Goal: Communication & Community: Participate in discussion

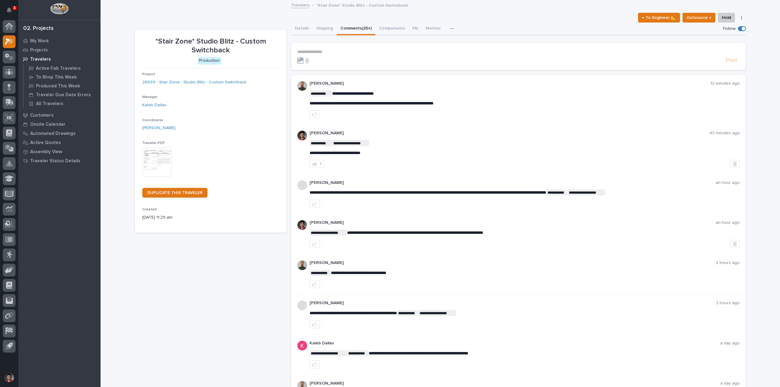
click at [300, 5] on link "Travelers" at bounding box center [300, 4] width 19 height 7
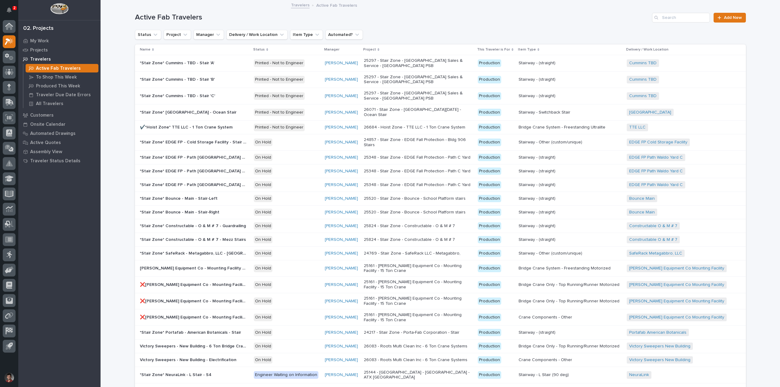
click at [15, 8] on p "2" at bounding box center [14, 8] width 2 height 4
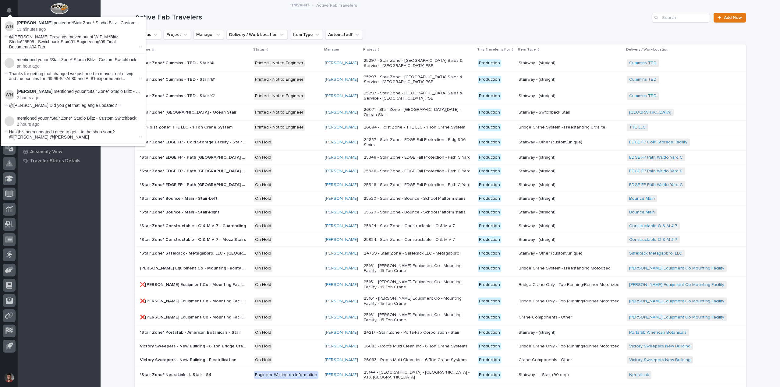
click at [224, 15] on h1 "Active Fab Travelers" at bounding box center [392, 17] width 515 height 9
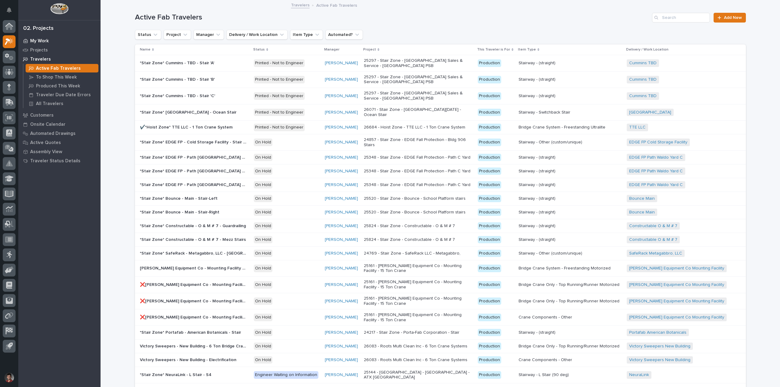
click at [44, 38] on div "My Work" at bounding box center [59, 41] width 79 height 9
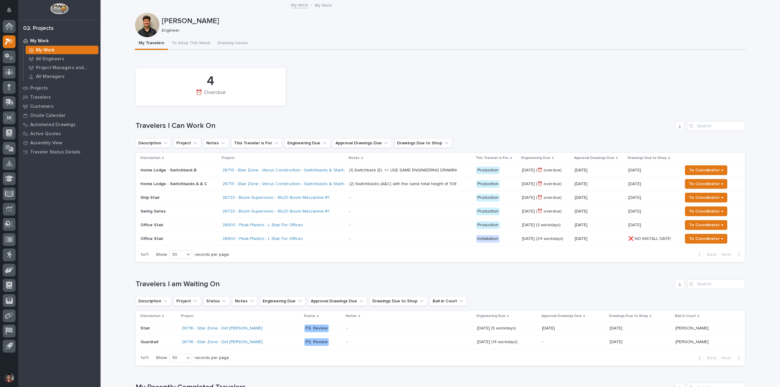
click at [196, 182] on p "Home Lodge - Switchbacks A & C" at bounding box center [178, 184] width 77 height 5
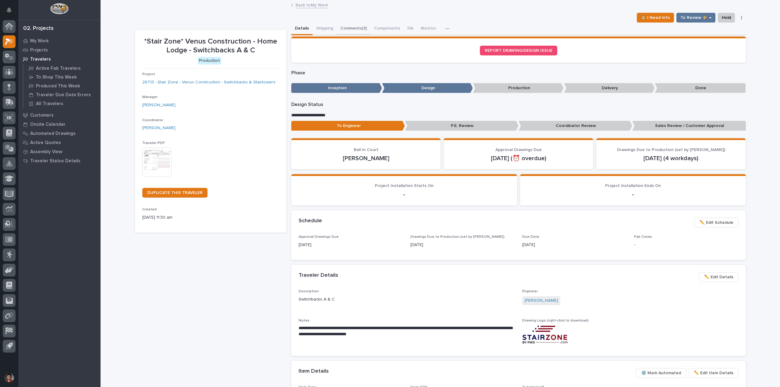
click at [363, 27] on button "Comments (3)" at bounding box center [354, 29] width 34 height 13
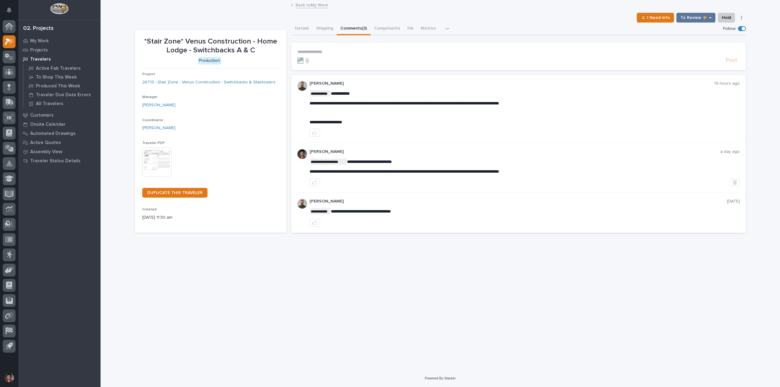
click at [326, 56] on form "**********" at bounding box center [518, 56] width 443 height 15
click at [329, 54] on p "**********" at bounding box center [518, 51] width 443 height 5
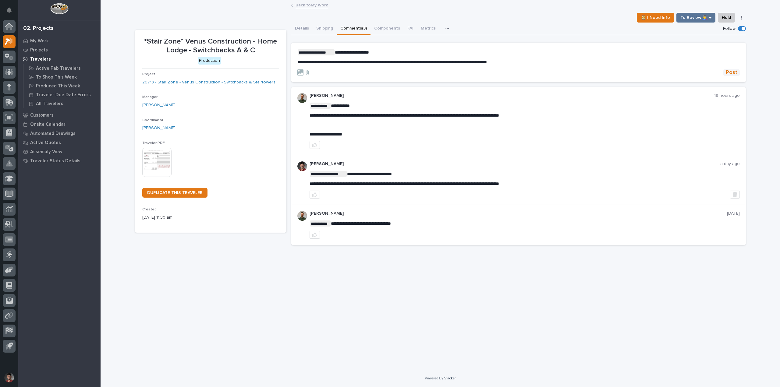
click at [729, 70] on span "Post" at bounding box center [732, 72] width 12 height 7
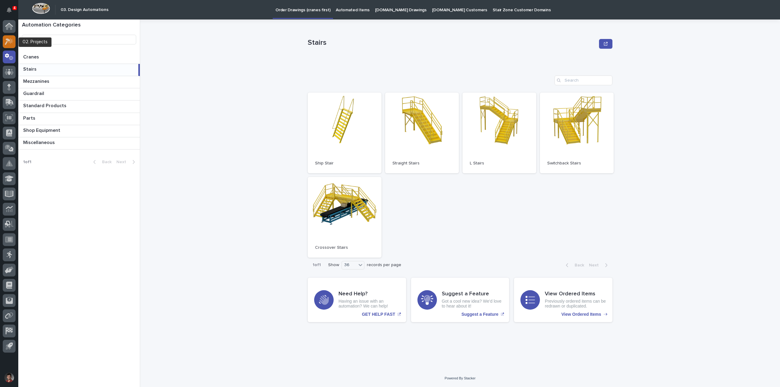
click at [9, 39] on icon at bounding box center [9, 41] width 9 height 7
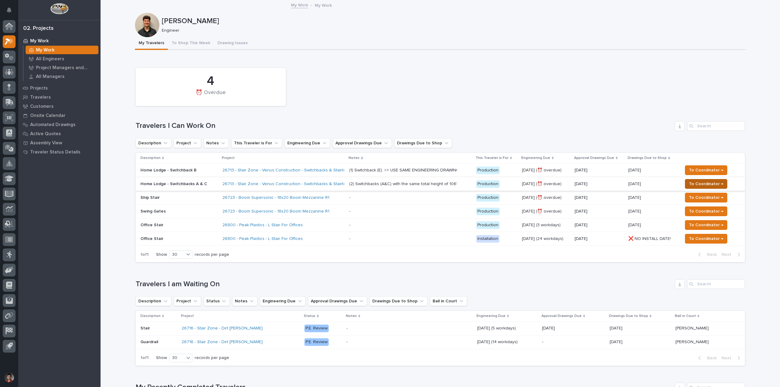
click at [716, 181] on span "To Coordinator →" at bounding box center [706, 183] width 34 height 7
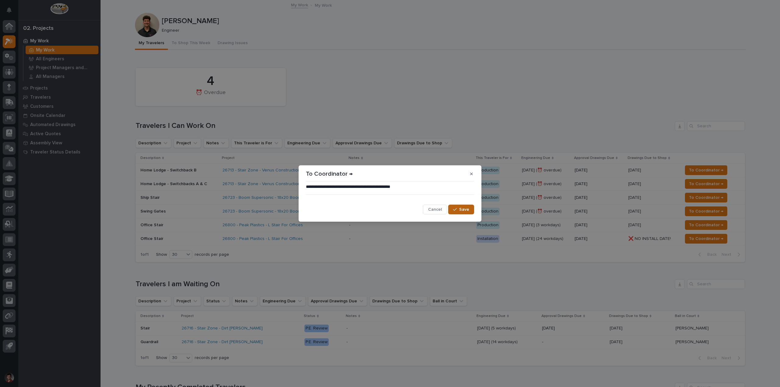
click at [469, 211] on span "Save" at bounding box center [464, 209] width 10 height 5
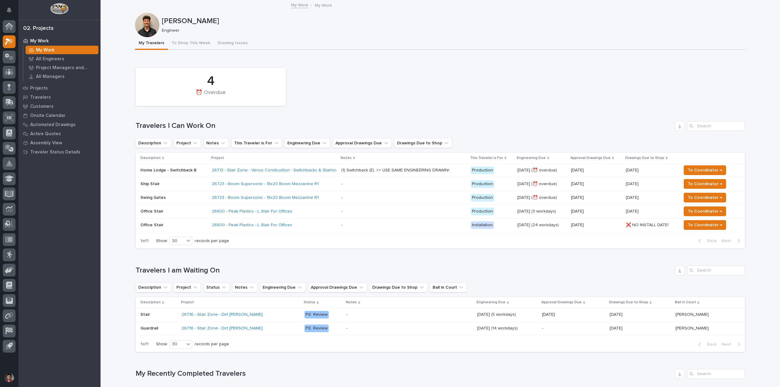
click at [436, 98] on div "4 ⏰ Overdue" at bounding box center [441, 87] width 616 height 44
click at [416, 85] on div "4 ⏰ Overdue" at bounding box center [441, 87] width 616 height 44
click at [314, 212] on div "26800 - Peak Plastics - L Stair For Offices" at bounding box center [265, 211] width 107 height 5
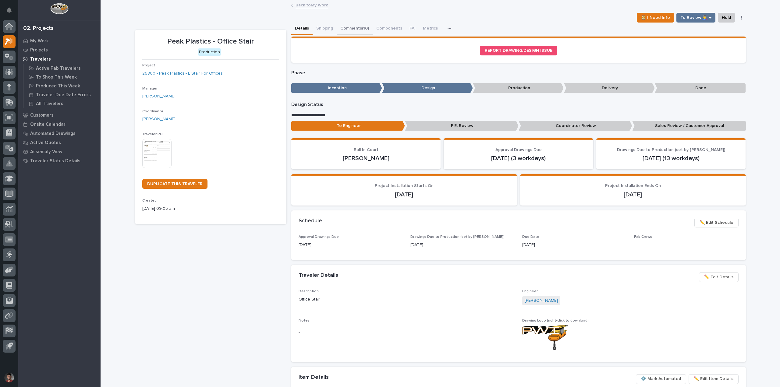
click at [350, 32] on button "Comments (10)" at bounding box center [355, 29] width 36 height 13
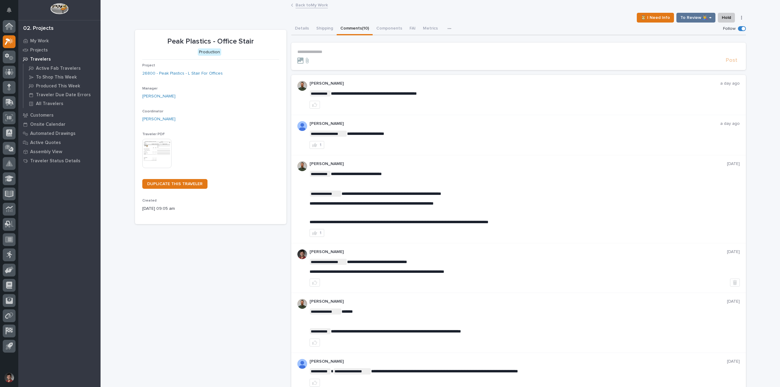
click at [300, 10] on div "**********" at bounding box center [440, 304] width 611 height 606
click at [303, 7] on link "Back to My Work" at bounding box center [312, 4] width 32 height 7
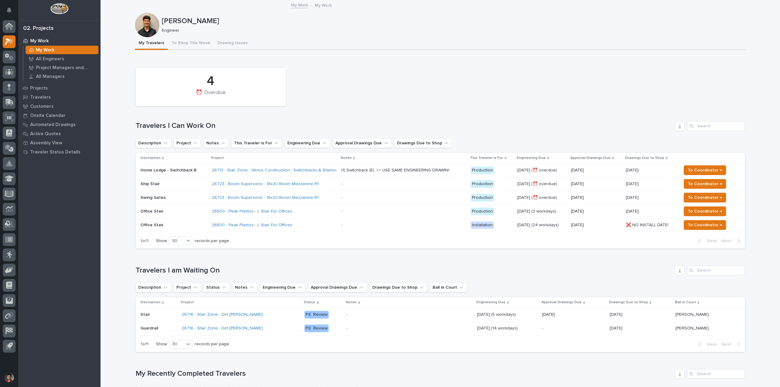
click at [193, 172] on p "Home Lodge - Switchback B" at bounding box center [173, 170] width 66 height 5
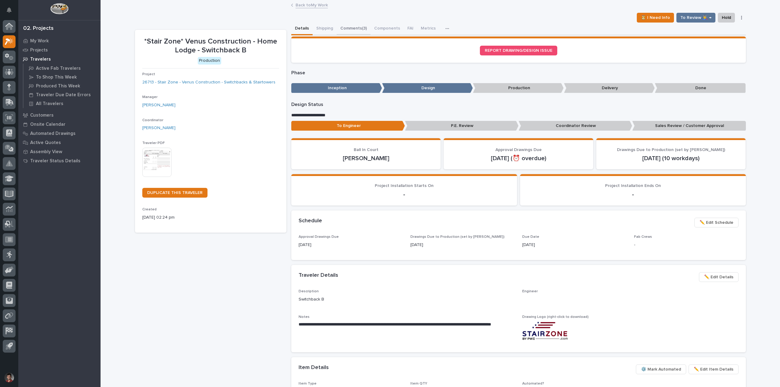
click at [340, 28] on button "Comments (3)" at bounding box center [354, 29] width 34 height 13
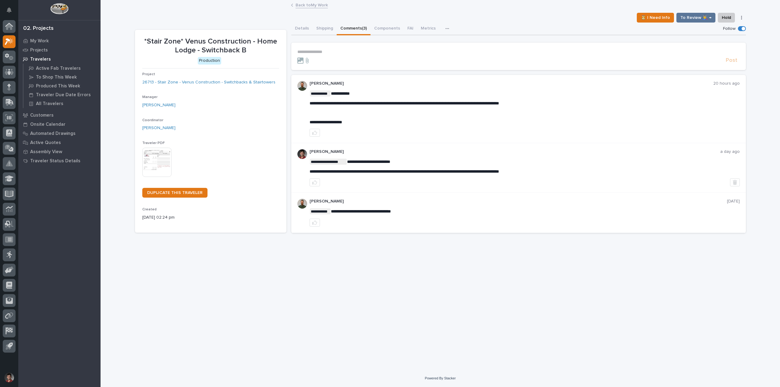
click at [319, 52] on p "**********" at bounding box center [518, 51] width 443 height 5
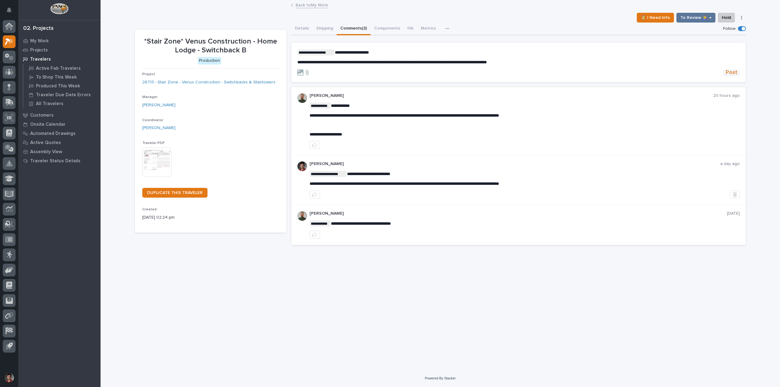
click at [736, 70] on span "Post" at bounding box center [732, 72] width 12 height 7
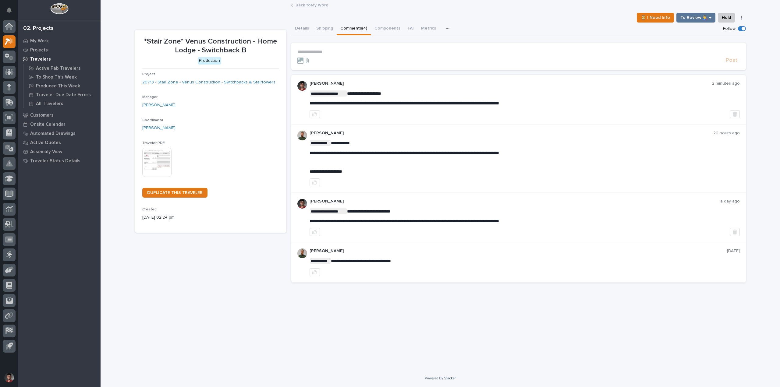
click at [312, 7] on link "Back to My Work" at bounding box center [312, 4] width 32 height 7
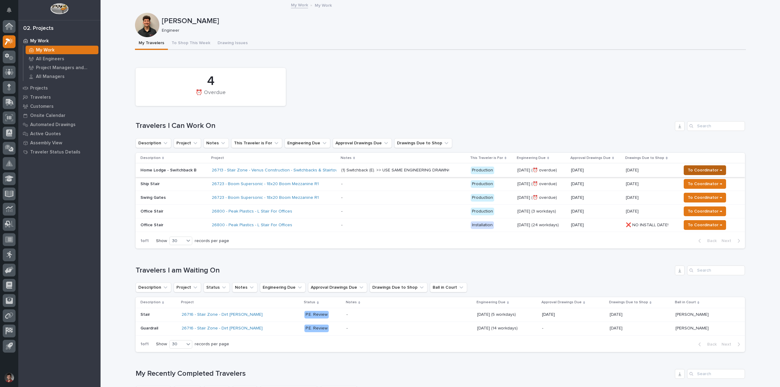
click at [708, 167] on span "To Coordinator →" at bounding box center [705, 170] width 34 height 7
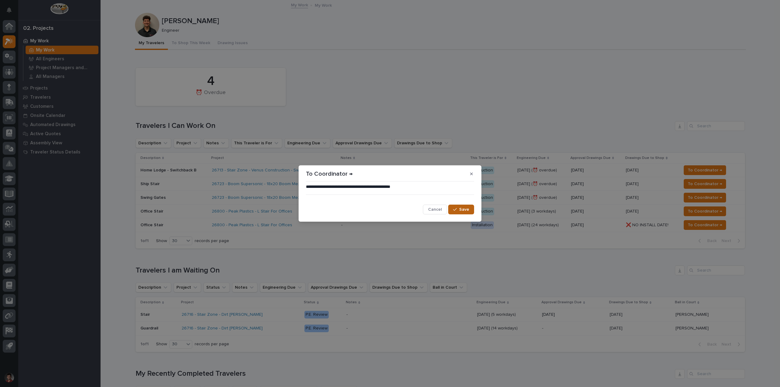
click at [460, 208] on span "Save" at bounding box center [464, 209] width 10 height 5
